Goal: Task Accomplishment & Management: Complete application form

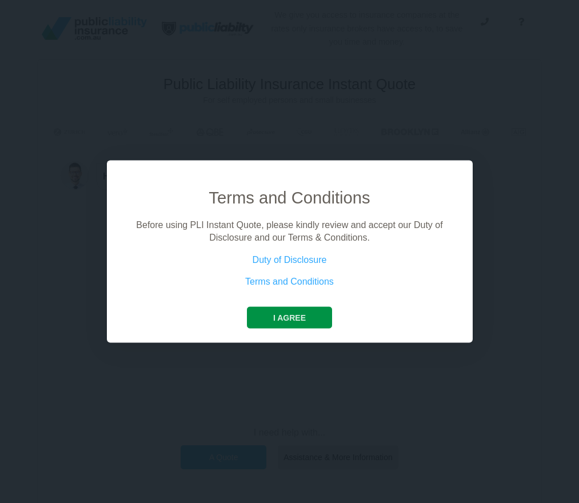
click at [298, 314] on button "I agree" at bounding box center [289, 317] width 85 height 22
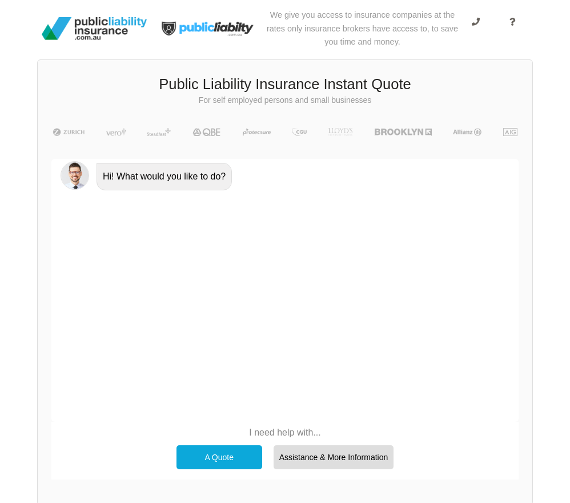
click at [226, 460] on div "A Quote" at bounding box center [220, 457] width 86 height 24
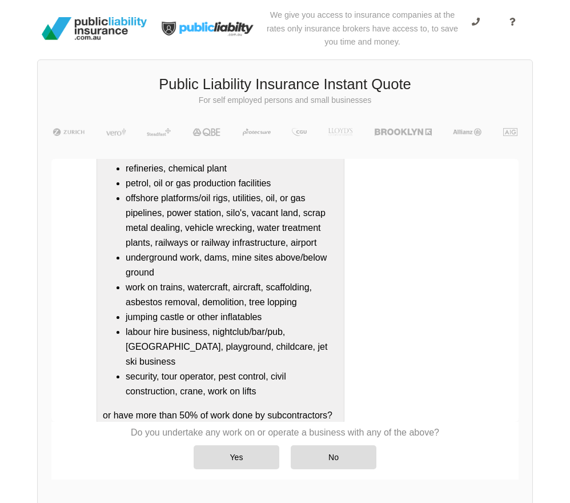
scroll to position [154, 0]
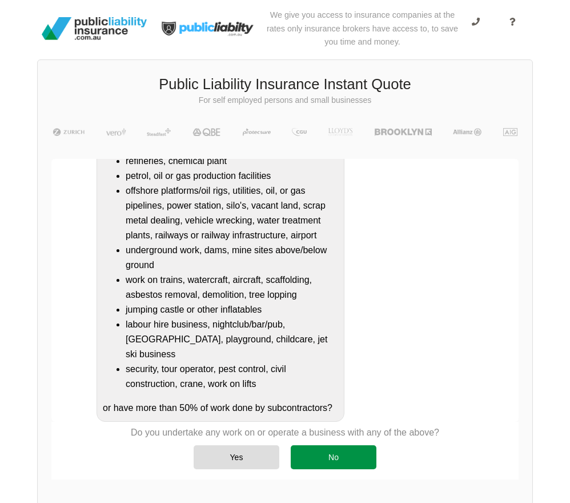
click at [331, 456] on div "No" at bounding box center [334, 457] width 86 height 24
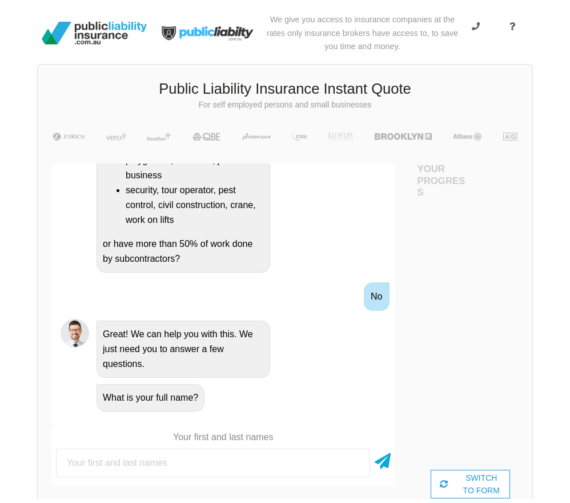
scroll to position [0, 0]
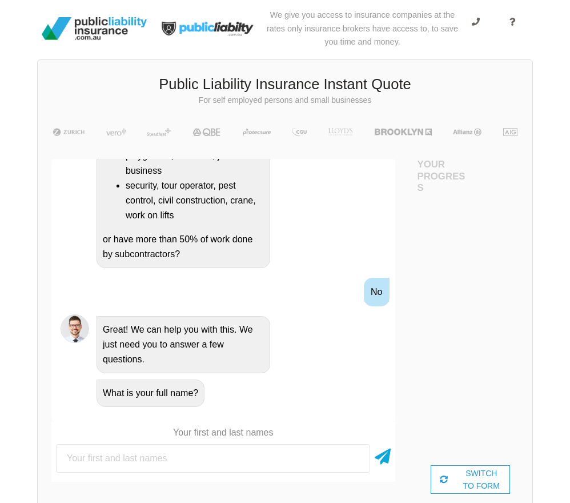
click at [169, 407] on div "What is your full name?" at bounding box center [151, 392] width 108 height 27
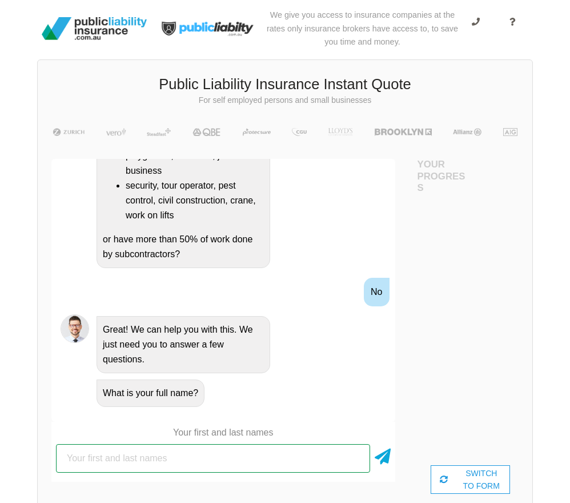
click at [101, 463] on input "text" at bounding box center [213, 458] width 314 height 29
type input "[PERSON_NAME]"
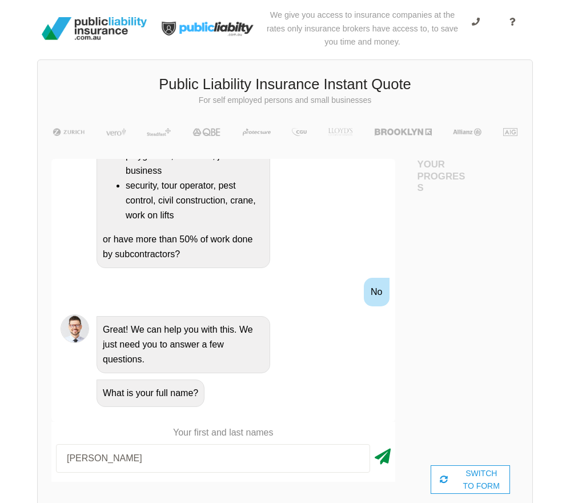
click at [383, 458] on icon at bounding box center [383, 454] width 16 height 21
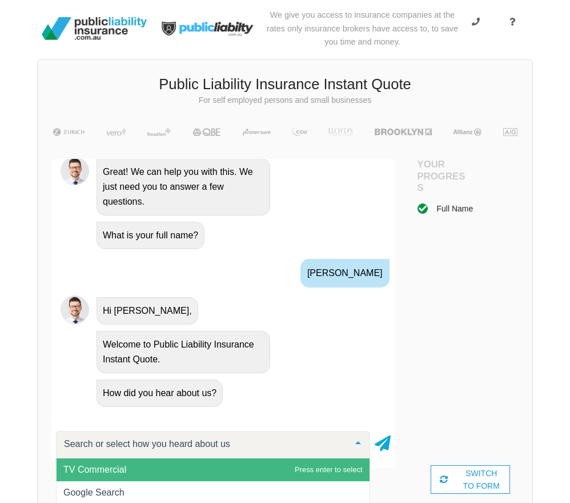
scroll to position [1, 0]
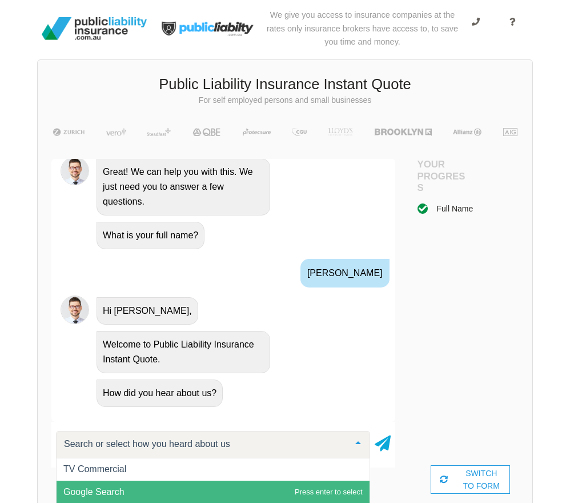
click at [160, 489] on span "Google Search" at bounding box center [213, 491] width 313 height 23
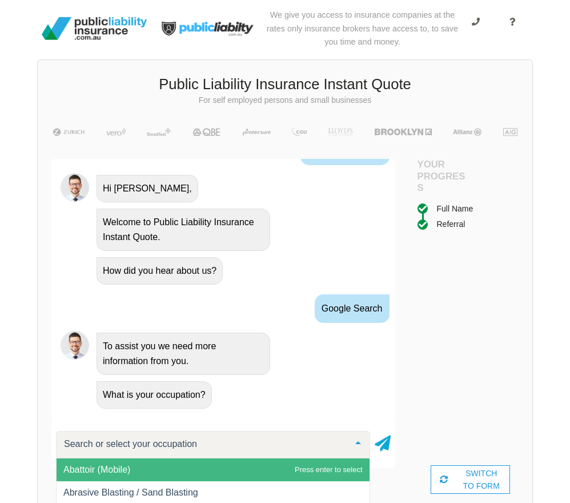
scroll to position [711, 0]
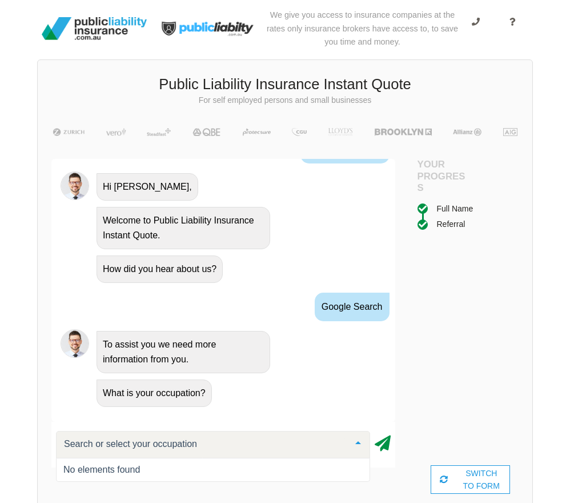
click at [382, 441] on icon at bounding box center [383, 441] width 16 height 21
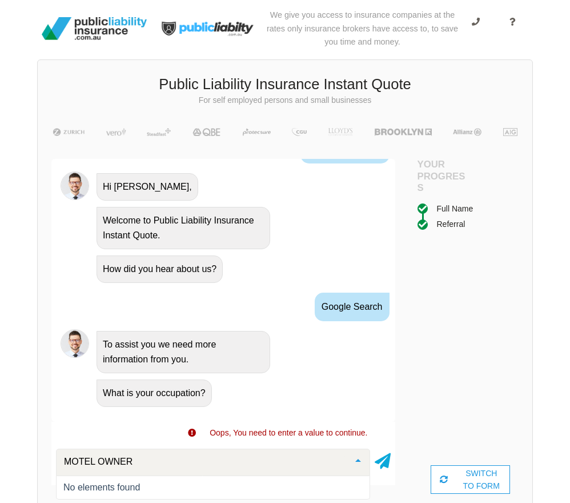
type input "MOTEL OWNER"
click at [361, 459] on div at bounding box center [358, 461] width 23 height 25
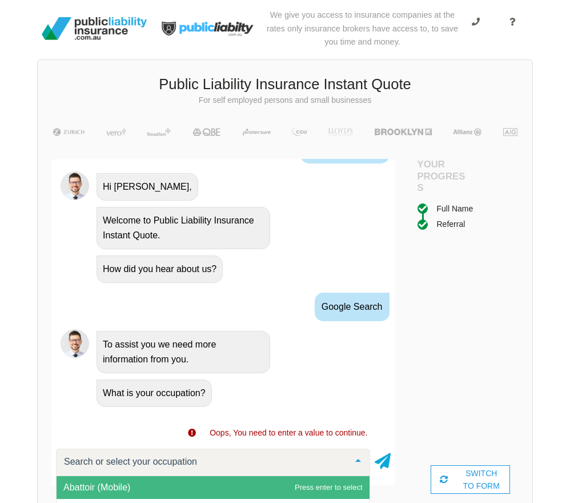
click at [361, 459] on div at bounding box center [358, 461] width 23 height 25
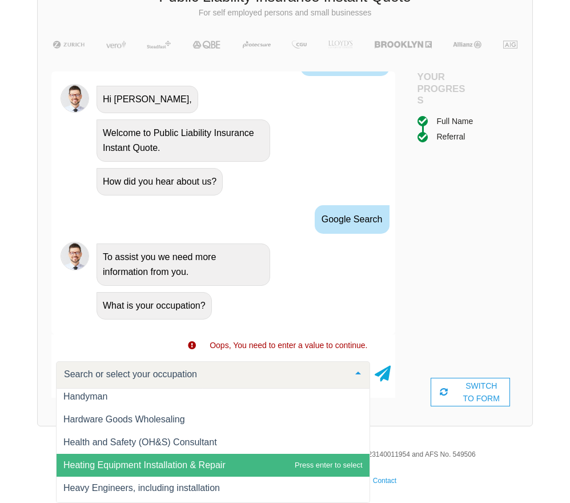
scroll to position [0, 0]
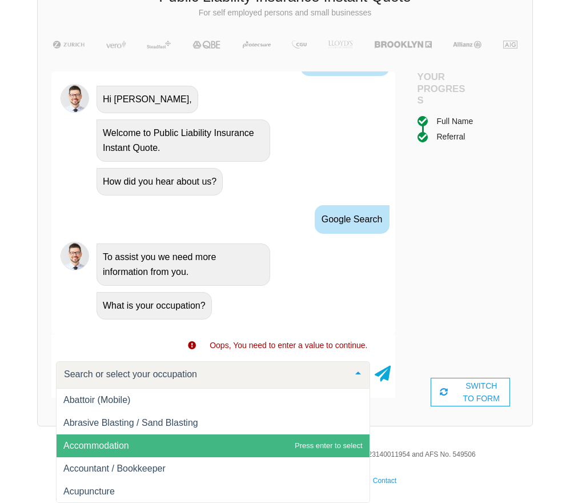
click at [133, 439] on span "Accommodation" at bounding box center [213, 445] width 313 height 23
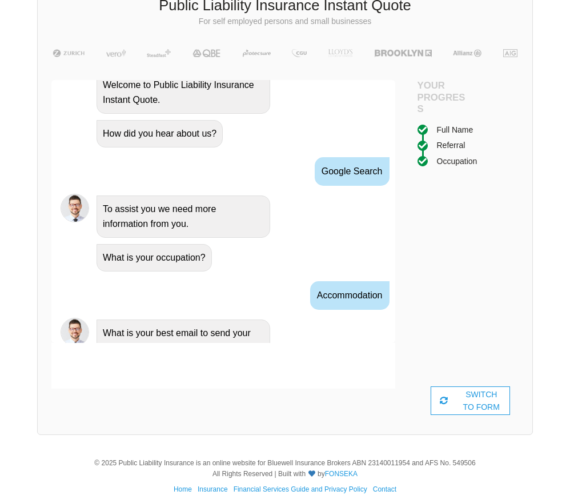
scroll to position [801, 0]
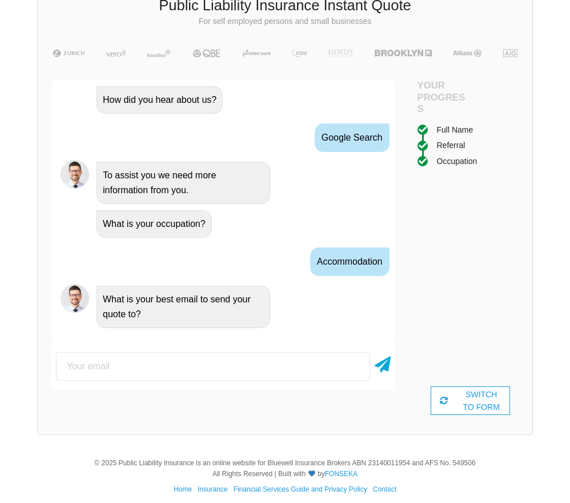
click at [86, 365] on input "email" at bounding box center [213, 366] width 314 height 29
drag, startPoint x: 128, startPoint y: 363, endPoint x: 53, endPoint y: 376, distance: 76.0
click at [55, 374] on div "[EMAIL_ADDRESS][DOMAIN_NAME]" at bounding box center [223, 366] width 344 height 38
type input "[EMAIL_ADDRESS][DOMAIN_NAME]"
click at [379, 366] on icon at bounding box center [383, 362] width 16 height 21
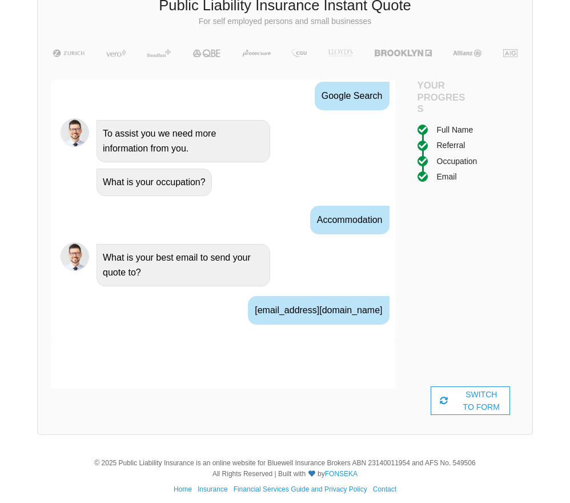
scroll to position [877, 0]
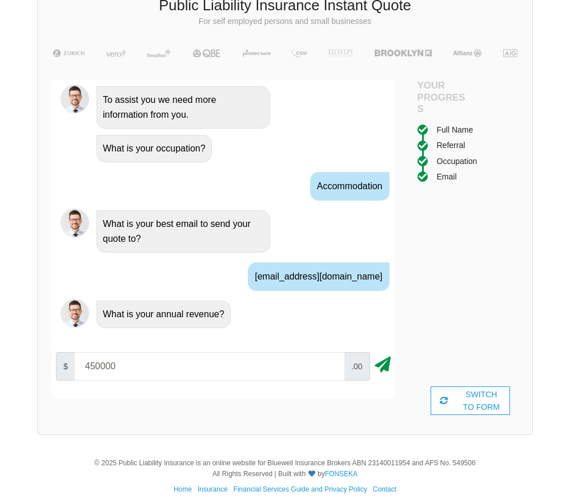
type input "450000"
click at [379, 364] on icon at bounding box center [383, 362] width 16 height 21
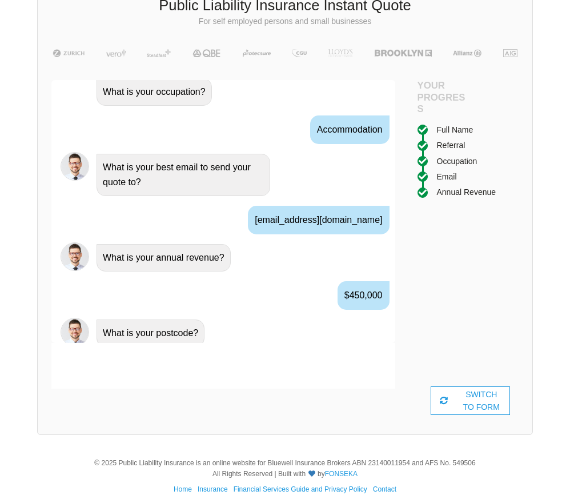
scroll to position [952, 0]
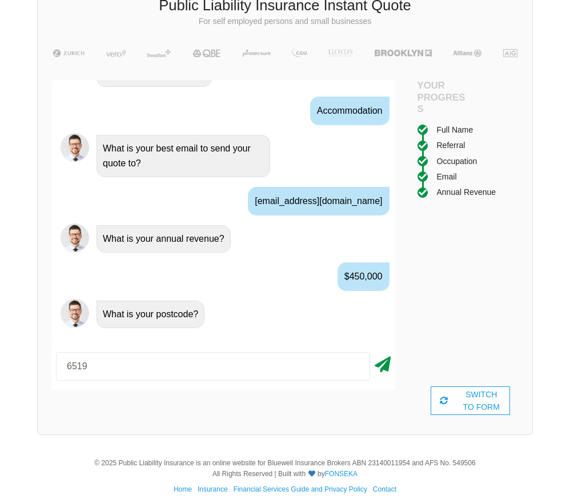
type input "6519"
click at [385, 365] on icon at bounding box center [383, 362] width 16 height 21
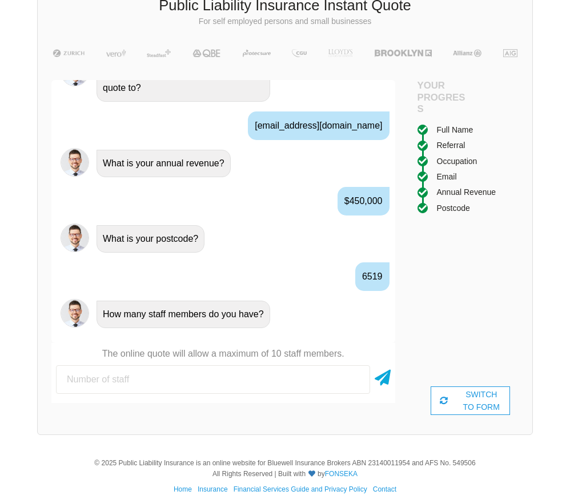
scroll to position [1043, 0]
type input "3"
click at [384, 377] on icon at bounding box center [383, 375] width 16 height 21
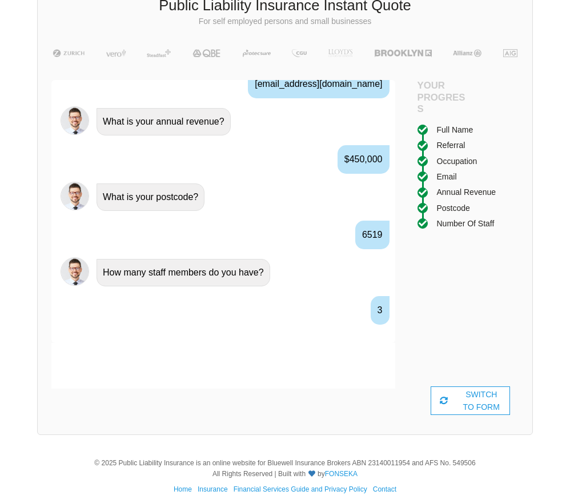
scroll to position [1133, 0]
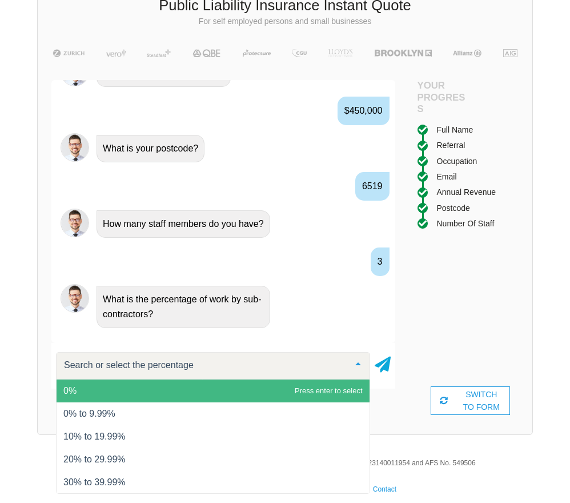
click at [205, 387] on span "0%" at bounding box center [213, 390] width 313 height 23
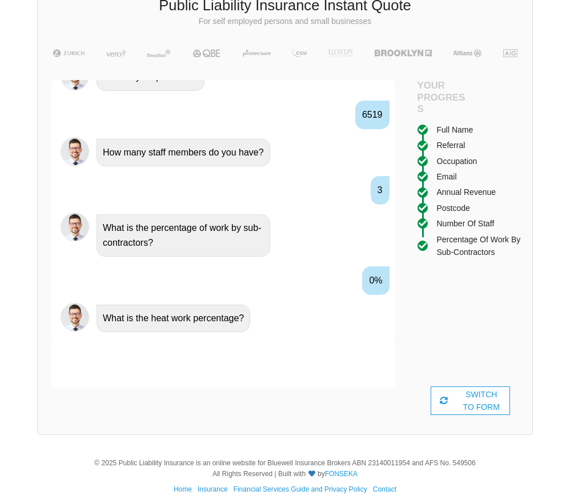
scroll to position [1208, 0]
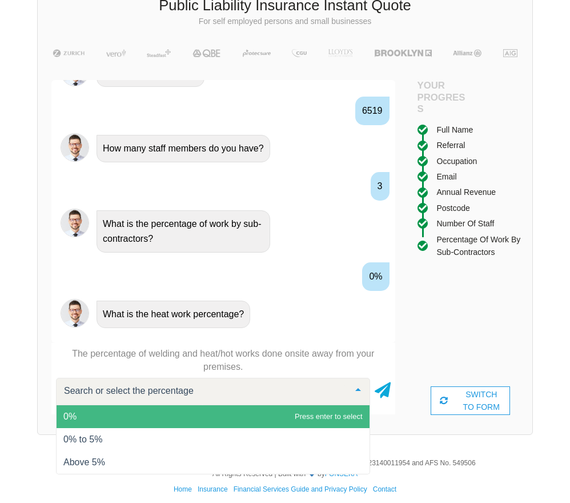
click at [174, 412] on span "0%" at bounding box center [213, 416] width 313 height 23
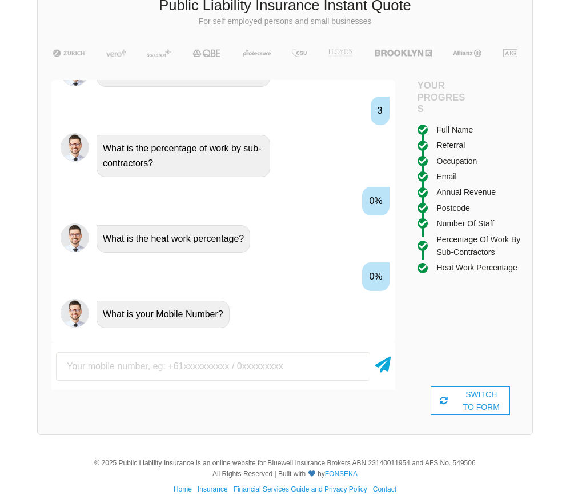
scroll to position [1284, 0]
click at [184, 371] on input "text" at bounding box center [213, 366] width 314 height 29
type input "0427541116"
click at [382, 360] on icon at bounding box center [383, 362] width 16 height 21
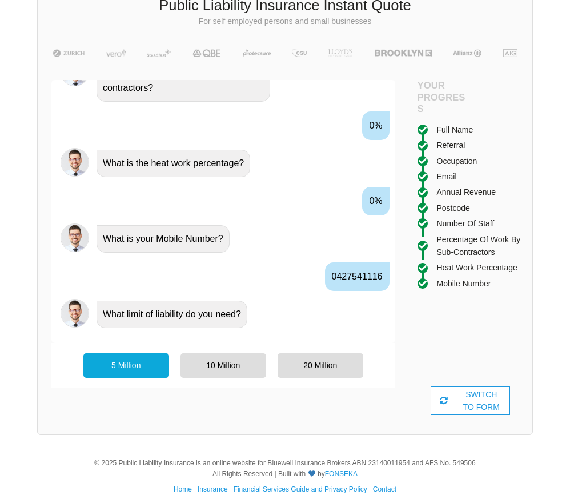
scroll to position [1359, 0]
click at [312, 364] on div "20 Million" at bounding box center [321, 365] width 86 height 24
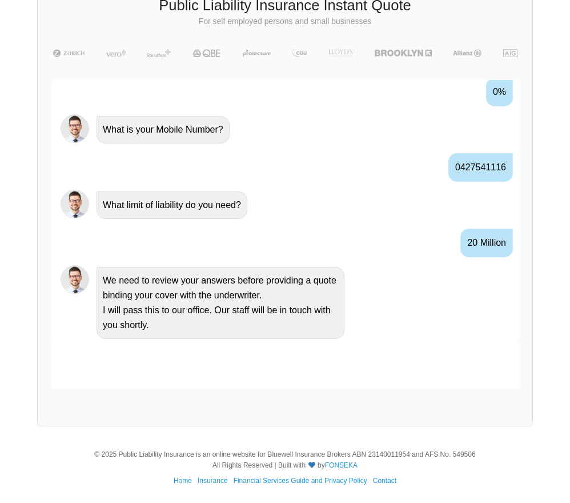
scroll to position [1275, 0]
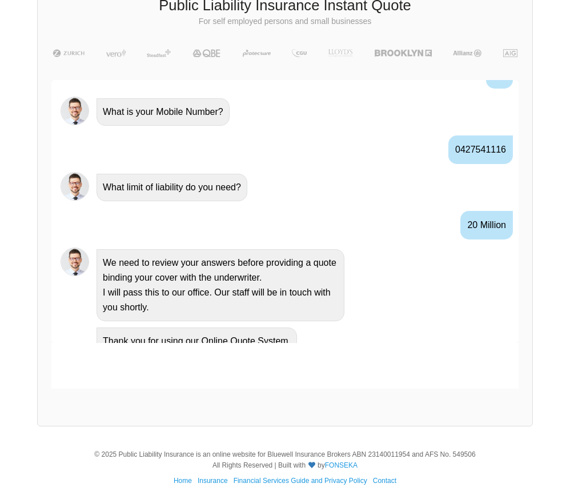
click at [395, 367] on div at bounding box center [284, 366] width 467 height 46
